Goal: Information Seeking & Learning: Learn about a topic

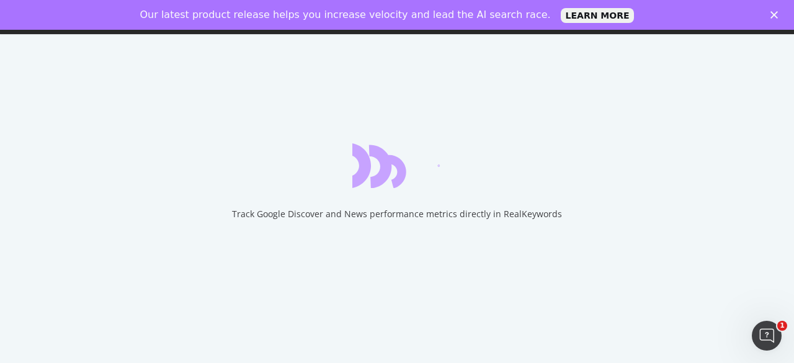
click at [768, 16] on div "Our latest product release helps you increase velocity and lead the AI search r…" at bounding box center [397, 15] width 794 height 20
click at [771, 14] on icon "Close" at bounding box center [774, 14] width 7 height 7
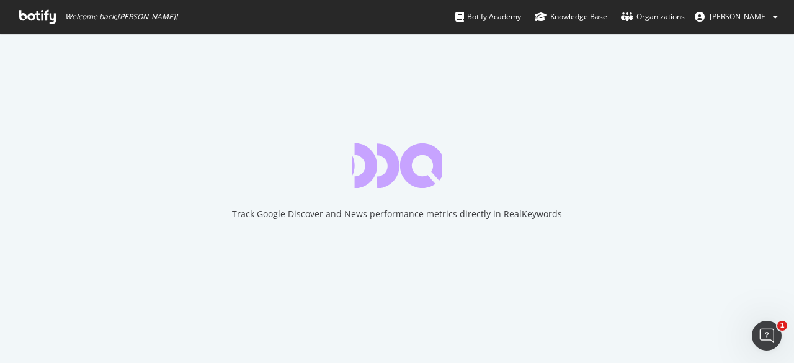
click at [517, 92] on div "Track Google Discover and News performance metrics directly in RealKeywords" at bounding box center [397, 199] width 794 height 330
click at [50, 16] on icon at bounding box center [37, 17] width 37 height 14
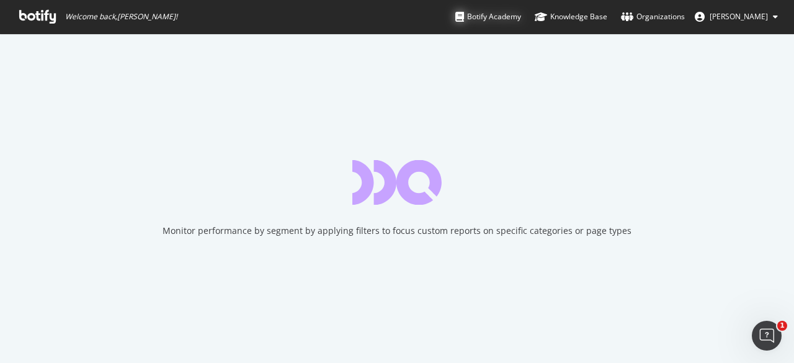
click at [488, 19] on div "Botify Academy" at bounding box center [489, 17] width 66 height 12
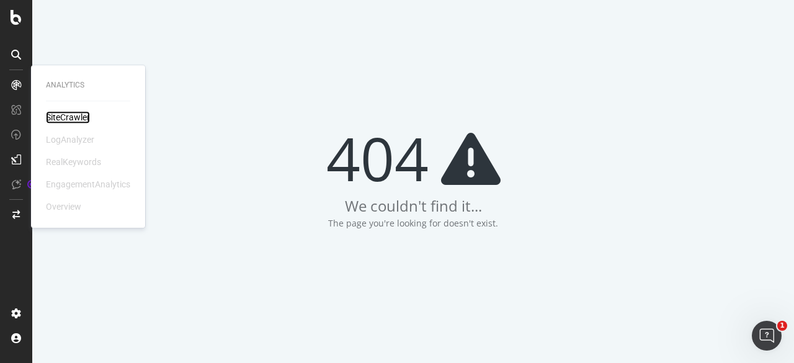
click at [53, 120] on div "SiteCrawler" at bounding box center [68, 117] width 44 height 12
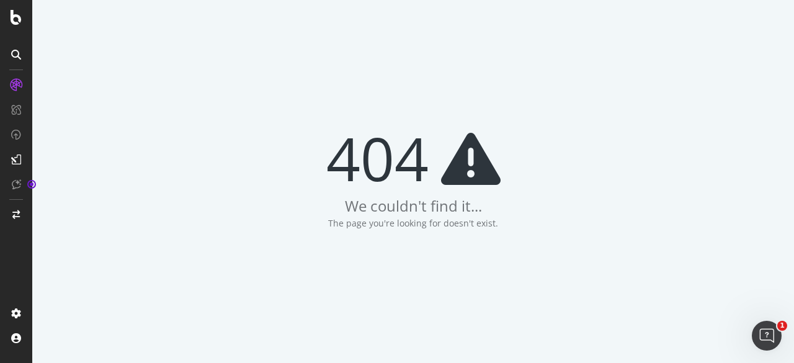
click at [659, 191] on div "404 We couldn't find it... The page you're looking for doesn't exist." at bounding box center [413, 181] width 762 height 363
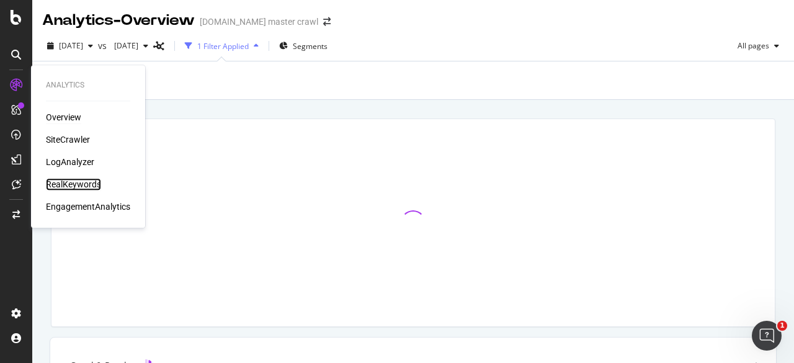
click at [66, 182] on div "RealKeywords" at bounding box center [73, 184] width 55 height 12
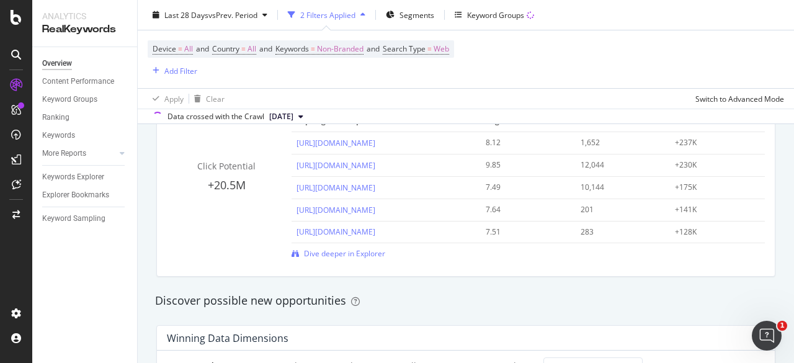
scroll to position [749, 0]
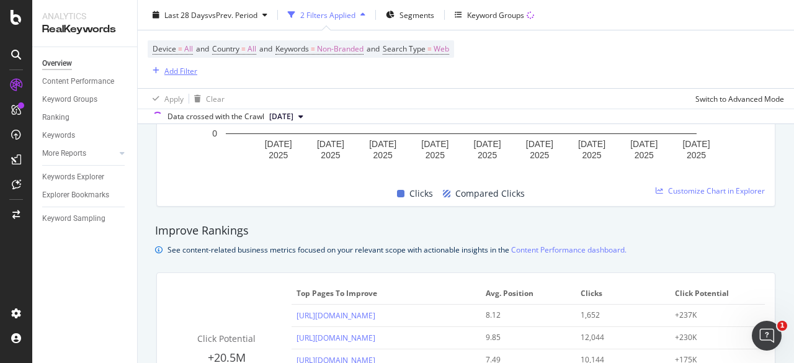
click at [179, 71] on div "Add Filter" at bounding box center [180, 70] width 33 height 11
click at [493, 54] on div "Device = All and Country = All and Keywords = Non-Branded and Search Type = Web…" at bounding box center [466, 59] width 637 height 58
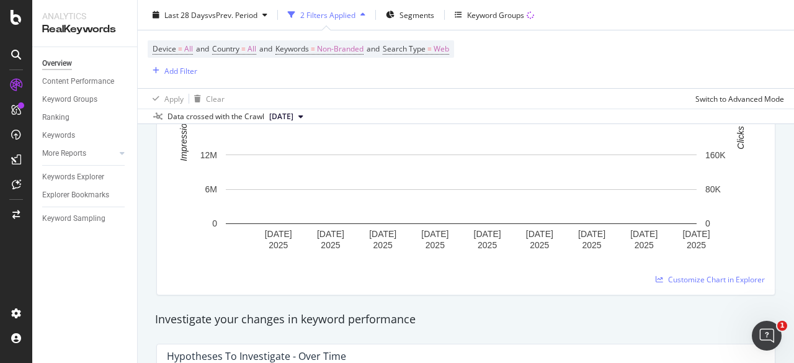
scroll to position [0, 0]
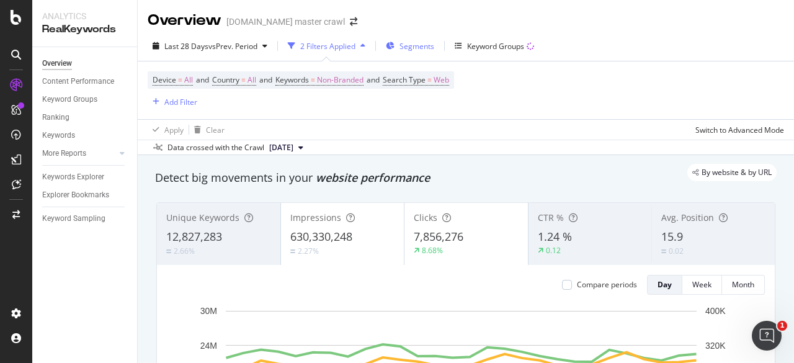
click at [423, 42] on span "Segments" at bounding box center [417, 46] width 35 height 11
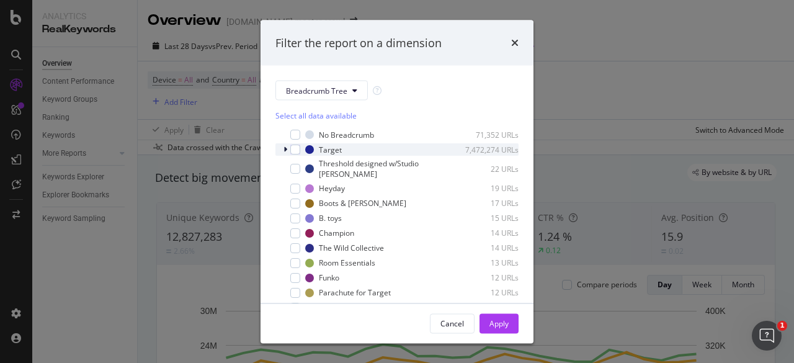
click at [290, 150] on div "modal" at bounding box center [286, 149] width 7 height 12
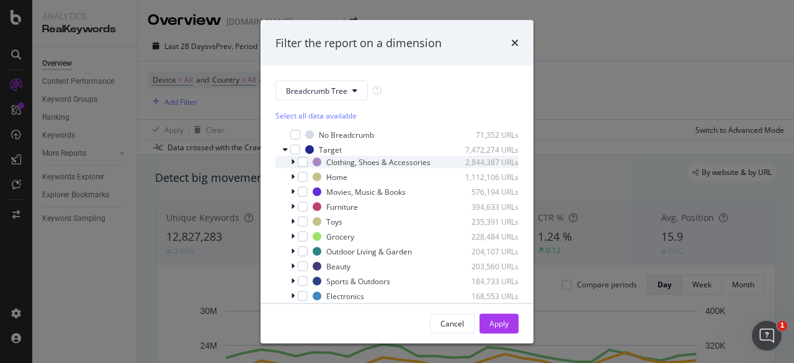
click at [291, 168] on div "modal" at bounding box center [293, 162] width 7 height 12
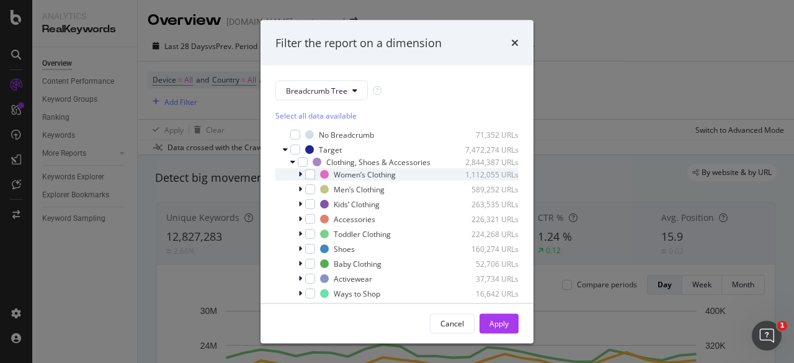
click at [297, 181] on div "Women’s Clothing 1,112,055 URLs" at bounding box center [397, 174] width 243 height 12
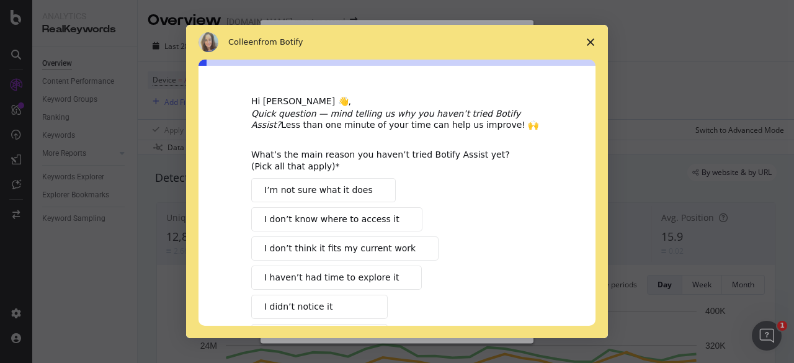
click at [592, 38] on icon "Close survey" at bounding box center [590, 41] width 7 height 7
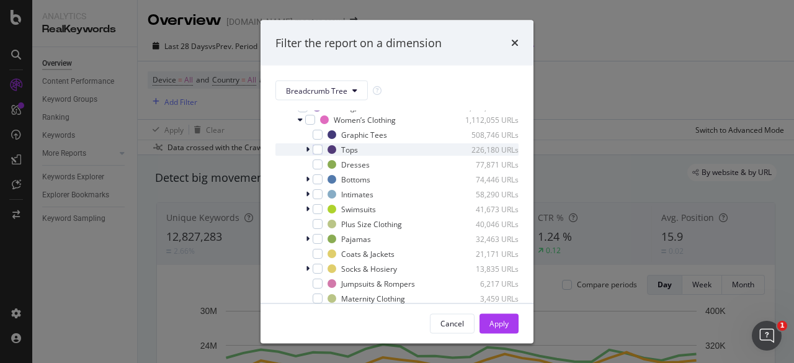
click at [307, 153] on icon "modal" at bounding box center [308, 149] width 4 height 7
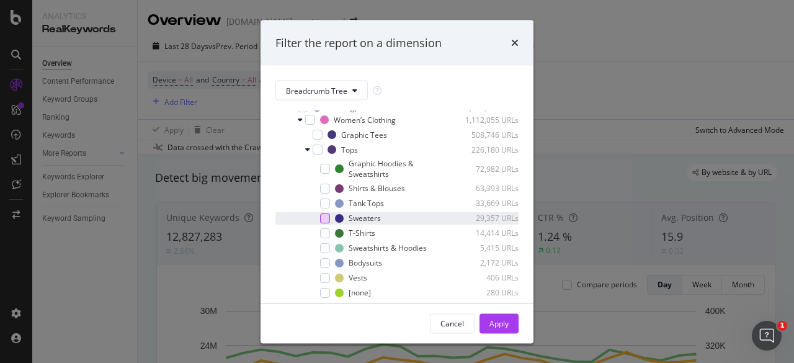
click at [327, 223] on div "modal" at bounding box center [325, 218] width 10 height 10
click at [325, 221] on icon "modal" at bounding box center [326, 218] width 6 height 6
click at [318, 153] on div "modal" at bounding box center [318, 150] width 10 height 10
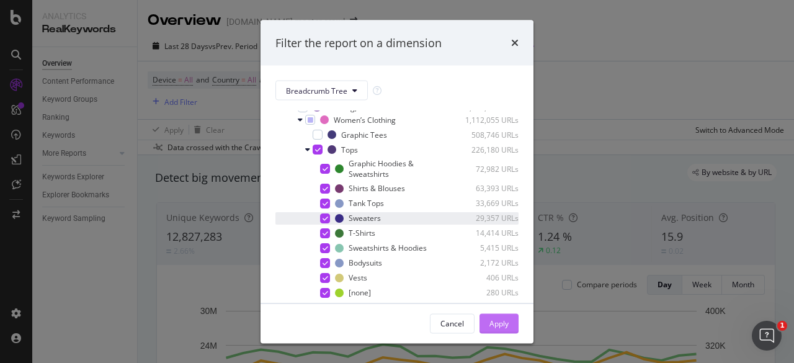
click at [508, 332] on div "Apply" at bounding box center [499, 323] width 19 height 19
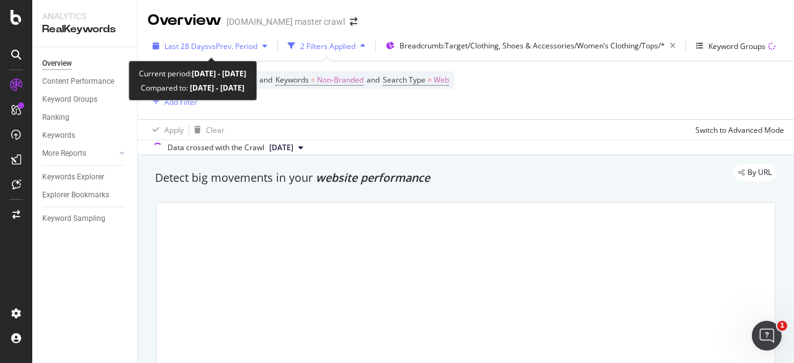
click at [230, 53] on div "Last 28 Days vs Prev. Period" at bounding box center [210, 46] width 125 height 19
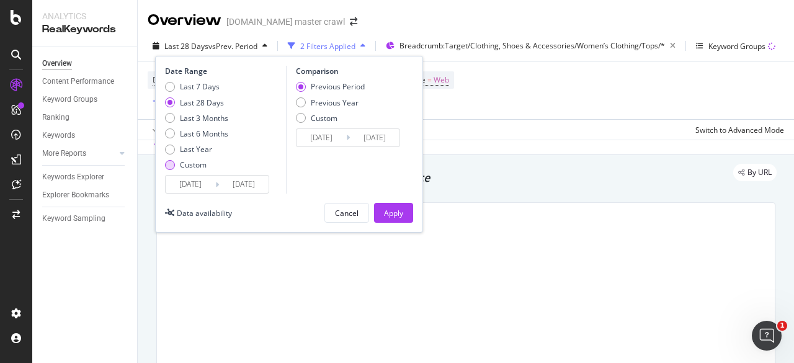
click at [196, 168] on div "Custom" at bounding box center [193, 165] width 27 height 11
click at [199, 196] on div "Date Range Last 7 Days Last 28 Days Last 3 Months Last 6 Months Last Year Custo…" at bounding box center [289, 144] width 268 height 177
click at [189, 189] on input "[DATE]" at bounding box center [191, 184] width 50 height 17
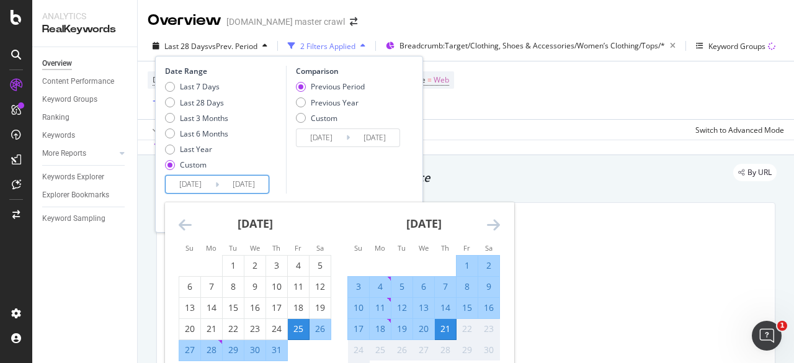
click at [183, 225] on icon "Move backward to switch to the previous month." at bounding box center [185, 224] width 13 height 15
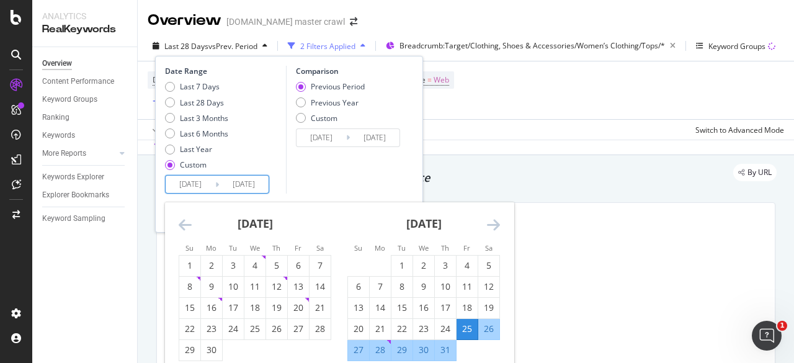
click at [268, 218] on strong "[DATE]" at bounding box center [255, 223] width 35 height 15
click at [240, 237] on div "[DATE]" at bounding box center [255, 228] width 153 height 53
click at [238, 226] on strong "[DATE]" at bounding box center [255, 223] width 35 height 15
click at [187, 222] on icon "Move backward to switch to the previous month." at bounding box center [185, 224] width 13 height 15
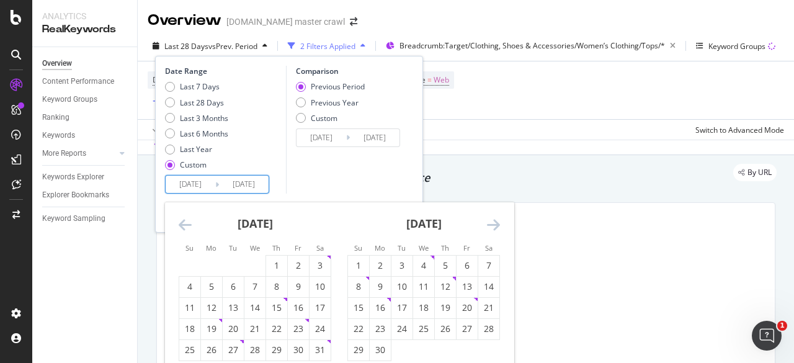
click at [187, 222] on icon "Move backward to switch to the previous month." at bounding box center [185, 224] width 13 height 15
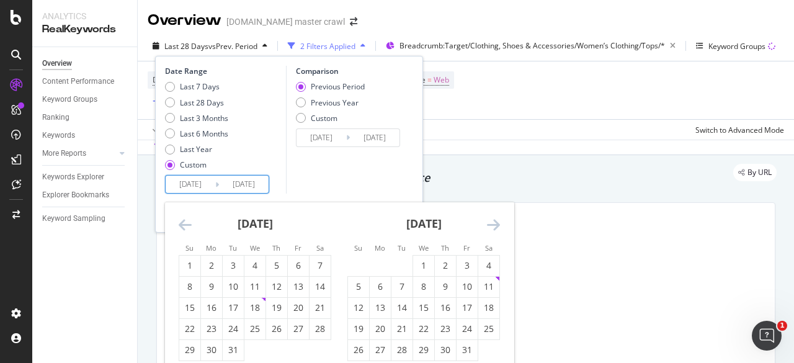
click at [187, 222] on icon "Move backward to switch to the previous month." at bounding box center [185, 224] width 13 height 15
click at [182, 222] on icon "Move backward to switch to the previous month." at bounding box center [185, 224] width 13 height 15
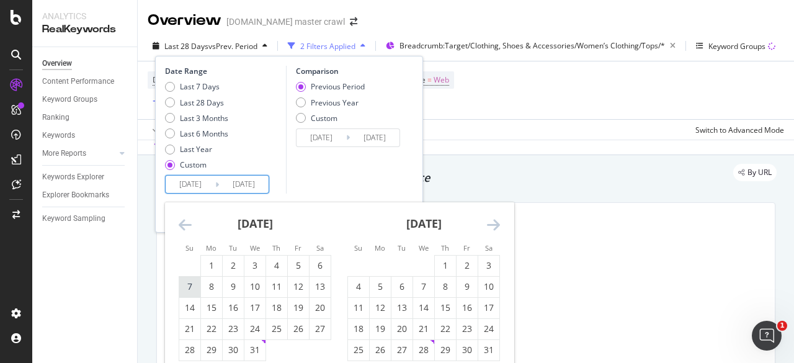
click at [189, 282] on div "7" at bounding box center [189, 287] width 21 height 12
type input "[DATE]"
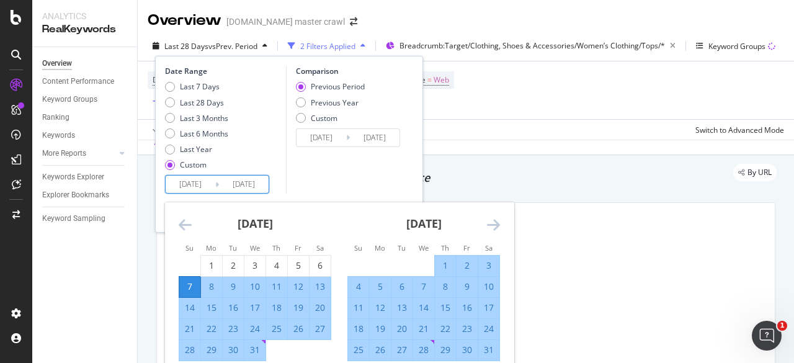
click at [490, 223] on icon "Move forward to switch to the next month." at bounding box center [493, 224] width 13 height 15
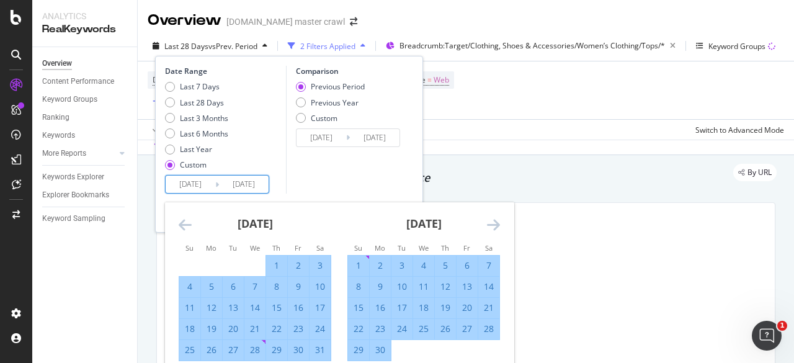
click at [490, 223] on icon "Move forward to switch to the next month." at bounding box center [493, 224] width 13 height 15
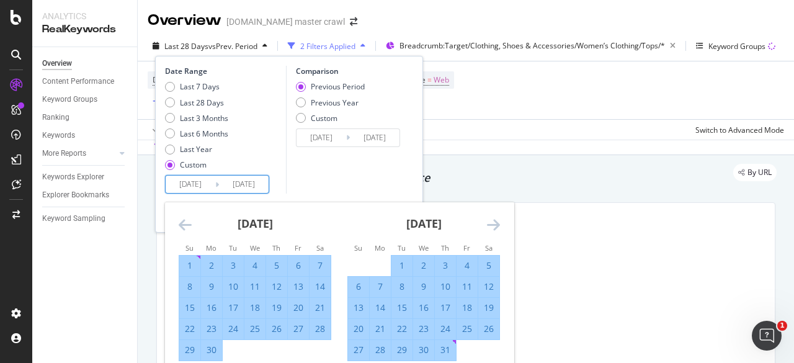
click at [490, 223] on icon "Move forward to switch to the next month." at bounding box center [493, 224] width 13 height 15
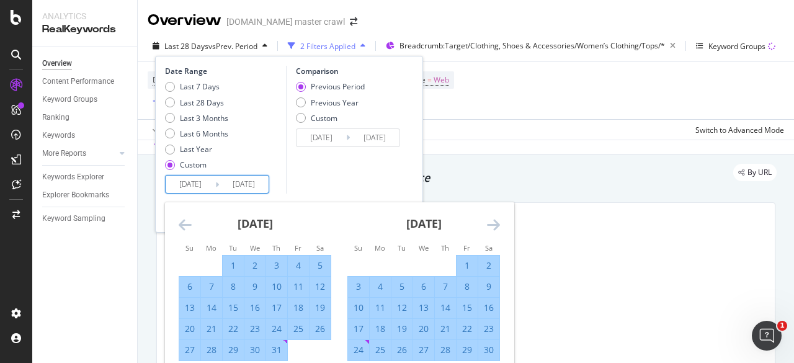
click at [490, 223] on icon "Move forward to switch to the next month." at bounding box center [493, 224] width 13 height 15
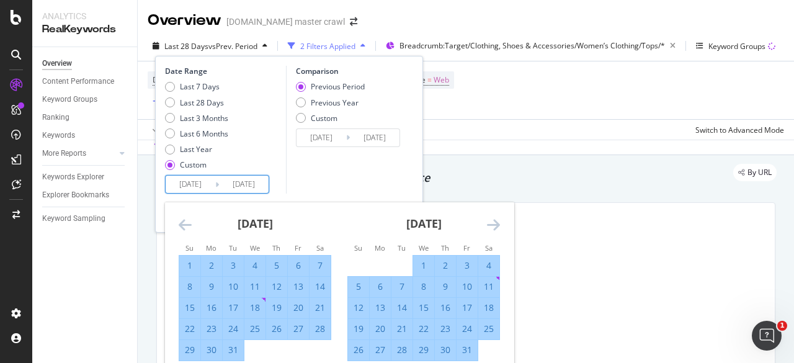
click at [490, 223] on icon "Move forward to switch to the next month." at bounding box center [493, 224] width 13 height 15
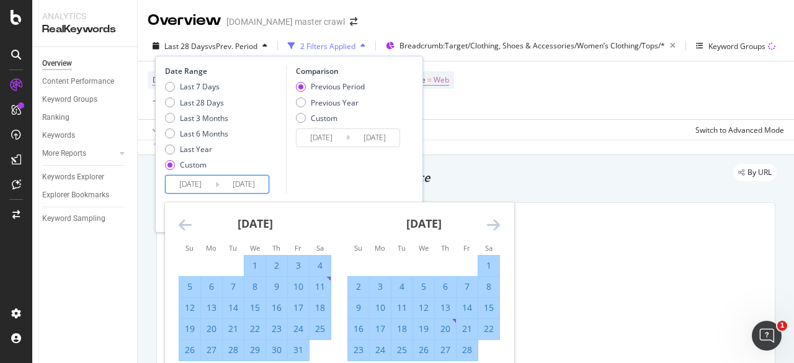
click at [490, 223] on icon "Move forward to switch to the next month." at bounding box center [493, 224] width 13 height 15
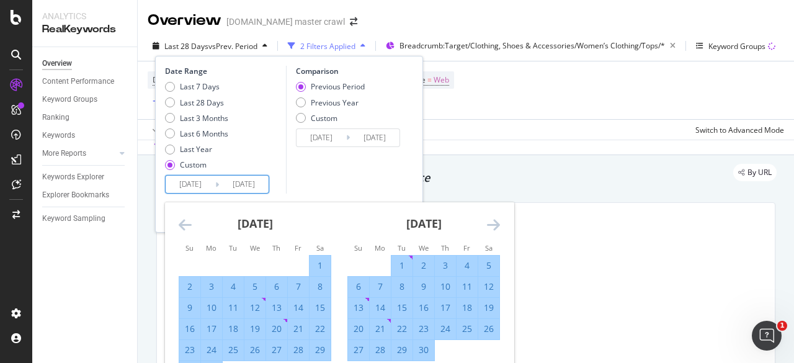
click at [490, 223] on icon "Move forward to switch to the next month." at bounding box center [493, 224] width 13 height 15
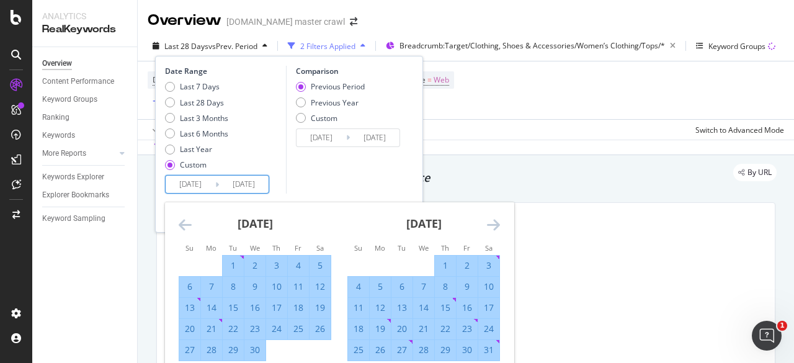
click at [490, 223] on icon "Move forward to switch to the next month." at bounding box center [493, 224] width 13 height 15
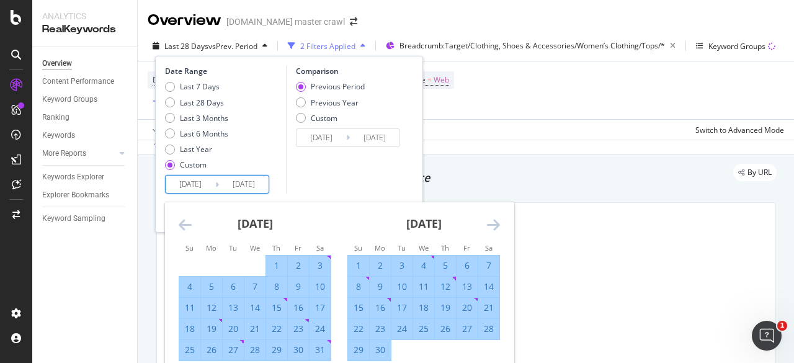
click at [490, 223] on icon "Move forward to switch to the next month." at bounding box center [493, 224] width 13 height 15
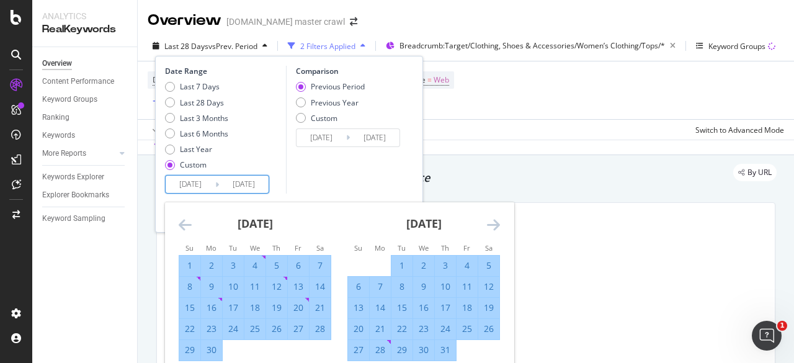
click at [490, 223] on icon "Move forward to switch to the next month." at bounding box center [493, 224] width 13 height 15
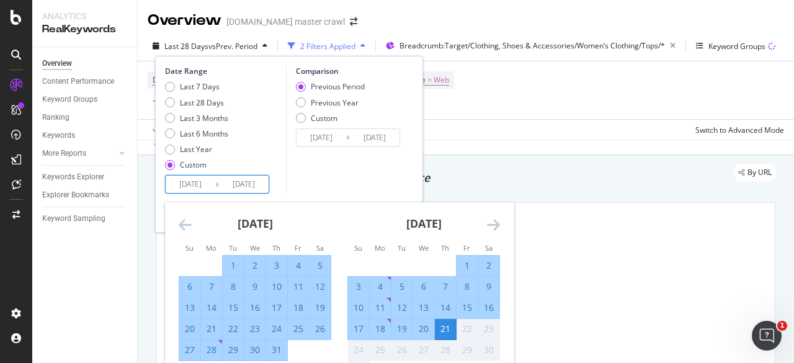
click at [487, 264] on div "2" at bounding box center [489, 265] width 21 height 12
type input "[DATE]"
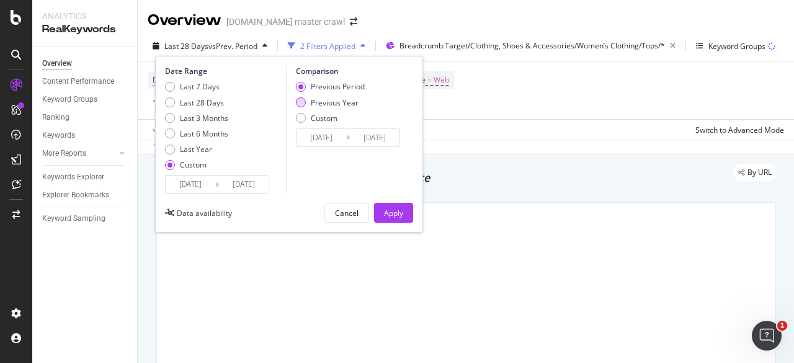
click at [308, 107] on div "Previous Year" at bounding box center [330, 102] width 69 height 11
type input "[DATE]"
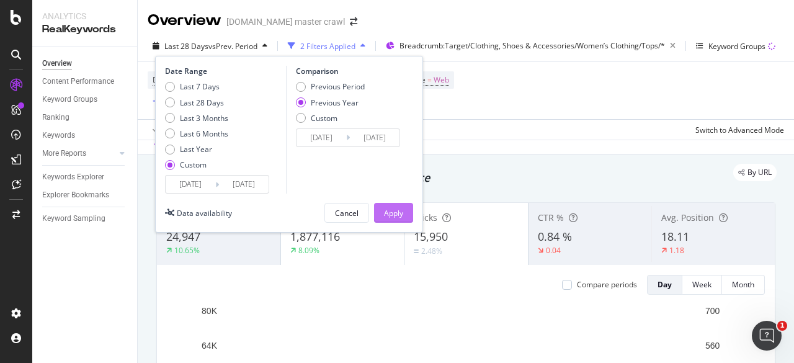
click at [401, 214] on div "Apply" at bounding box center [393, 213] width 19 height 11
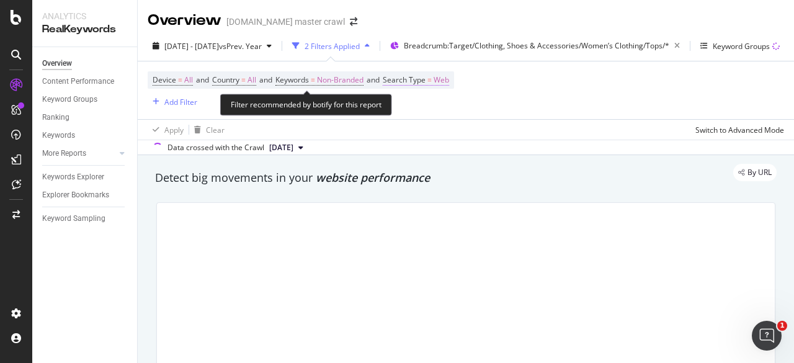
click at [448, 79] on span "Web" at bounding box center [442, 79] width 16 height 17
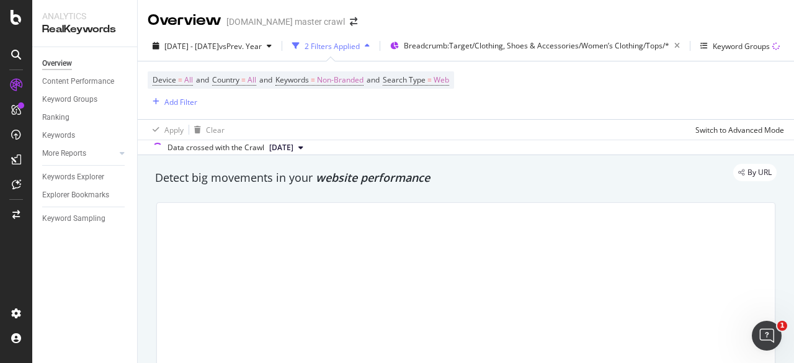
click at [376, 104] on div "Device = All and Country = All and Keywords = Non-Branded and Search Type = Web…" at bounding box center [301, 90] width 307 height 38
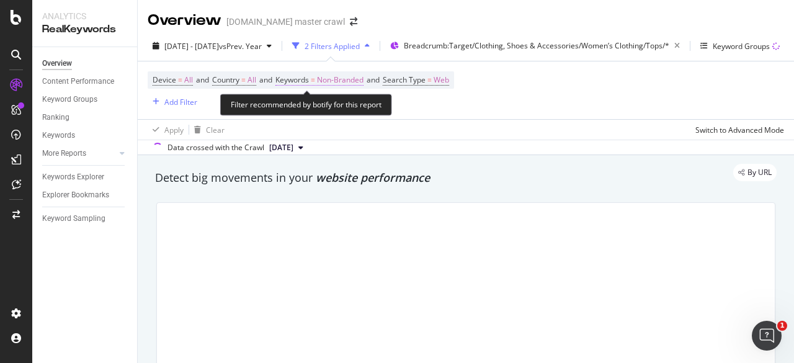
click at [309, 83] on span "Keywords" at bounding box center [293, 79] width 34 height 11
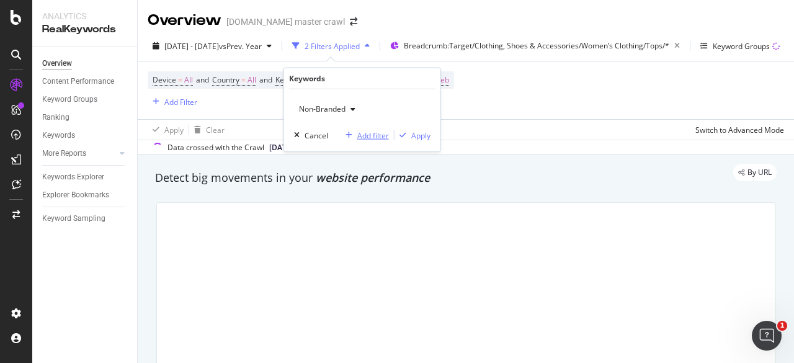
click at [360, 138] on div "Add filter" at bounding box center [373, 135] width 32 height 11
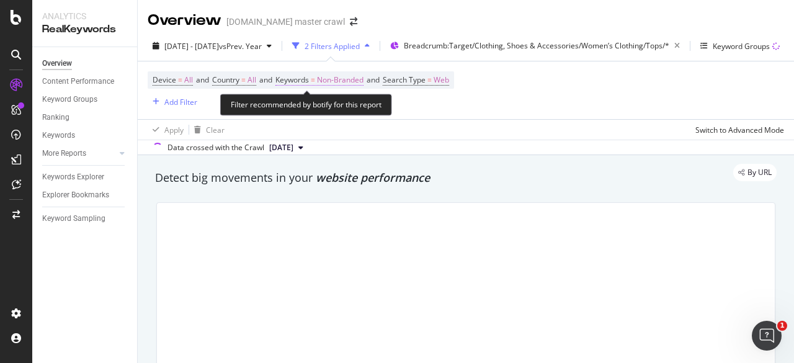
click at [338, 76] on span "Non-Branded" at bounding box center [340, 79] width 47 height 17
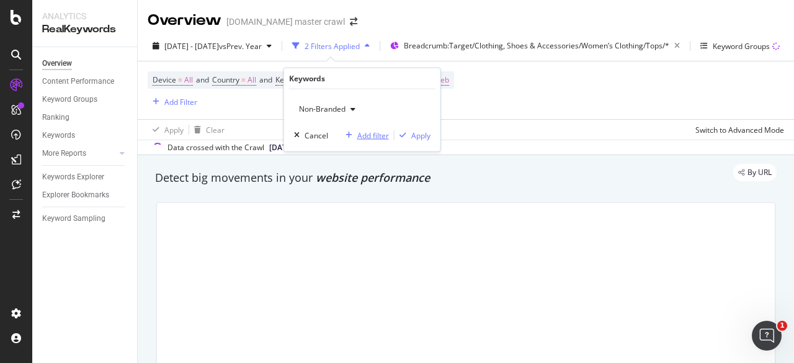
click at [351, 134] on icon "button" at bounding box center [349, 135] width 7 height 7
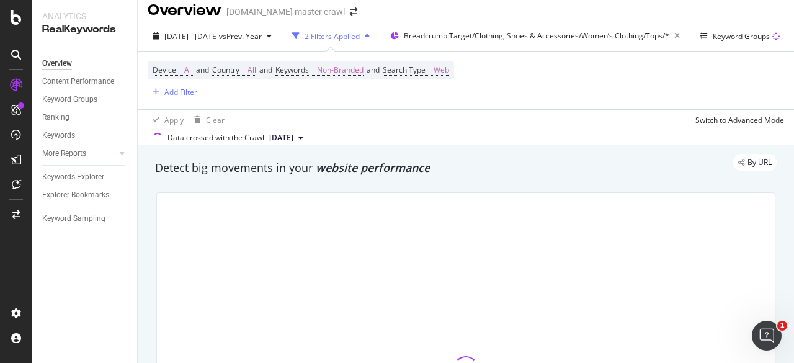
scroll to position [7, 0]
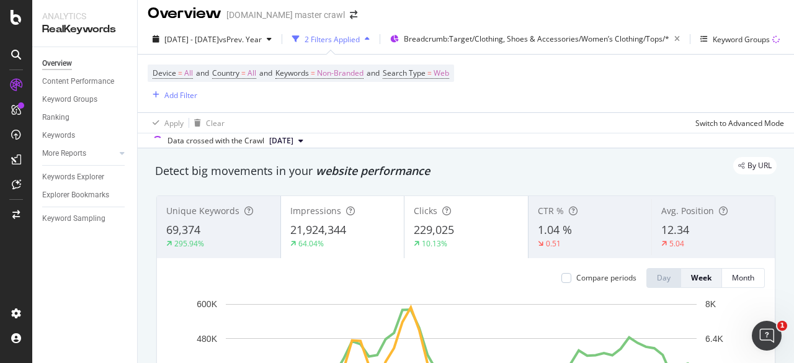
click at [546, 165] on div "By URL" at bounding box center [460, 165] width 634 height 17
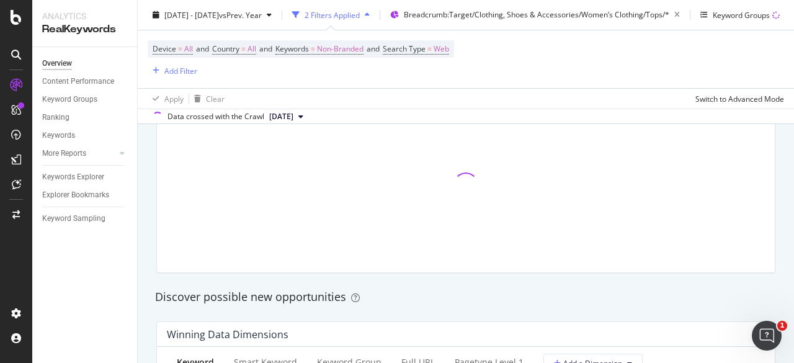
scroll to position [851, 0]
